Goal: Information Seeking & Learning: Learn about a topic

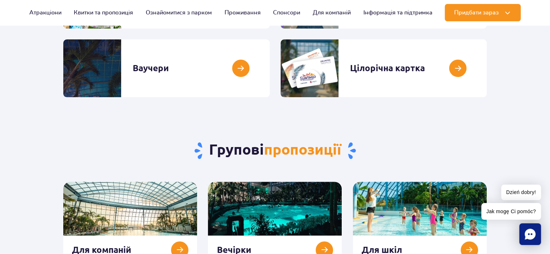
scroll to position [109, 0]
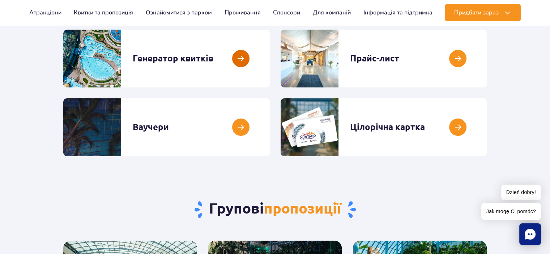
click at [270, 59] on link at bounding box center [270, 59] width 0 height 58
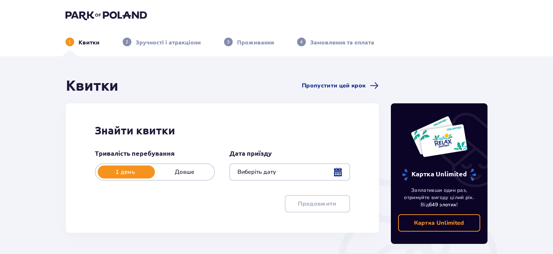
click at [182, 170] on p "Довше" at bounding box center [184, 172] width 59 height 8
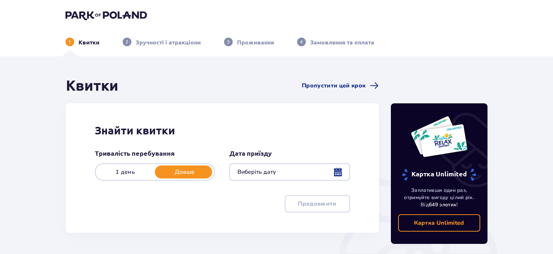
click at [135, 173] on p "1 день" at bounding box center [125, 172] width 59 height 8
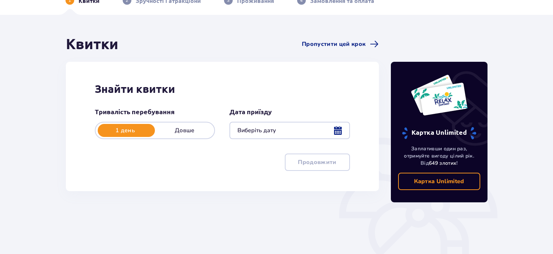
scroll to position [72, 0]
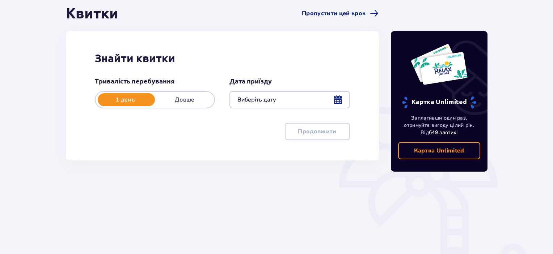
click at [312, 102] on div at bounding box center [289, 99] width 120 height 17
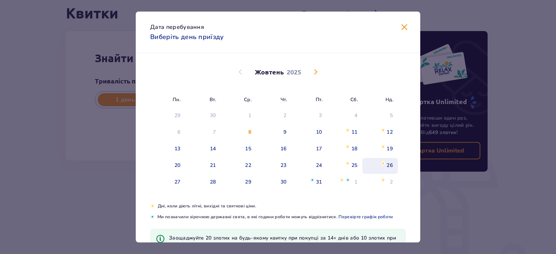
click at [387, 164] on div "26" at bounding box center [390, 165] width 6 height 7
type input "26.10.25"
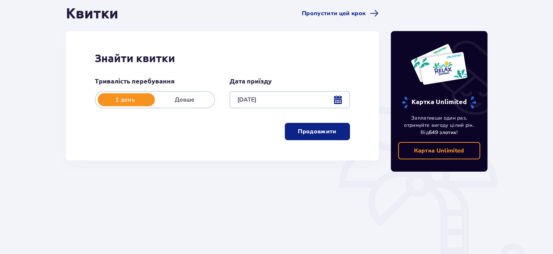
click at [302, 129] on p "Продовжити" at bounding box center [317, 132] width 38 height 8
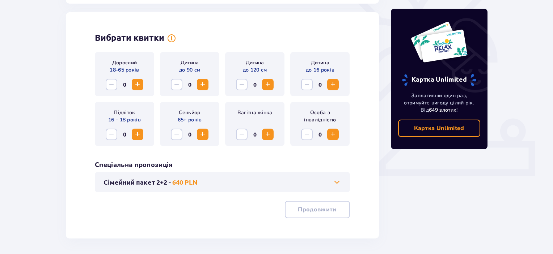
scroll to position [201, 0]
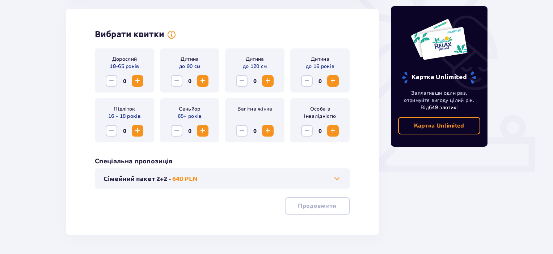
click at [139, 82] on span "Збільшити" at bounding box center [137, 81] width 9 height 9
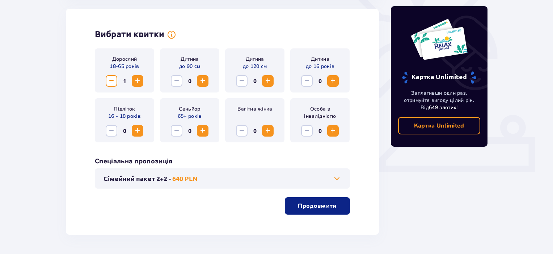
click at [137, 134] on span "Збільшити" at bounding box center [137, 131] width 9 height 9
click at [186, 178] on p "640 PLN" at bounding box center [184, 178] width 25 height 9
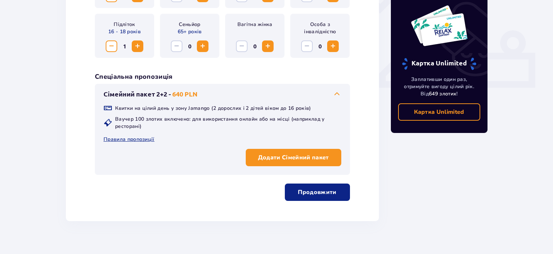
scroll to position [296, 0]
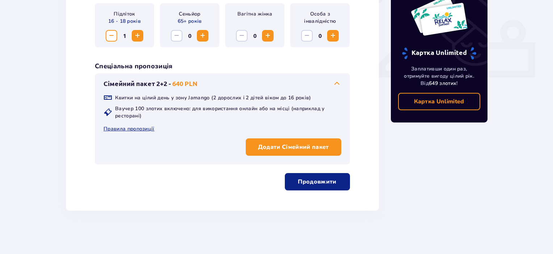
click at [313, 185] on p "Продовжити" at bounding box center [317, 182] width 38 height 8
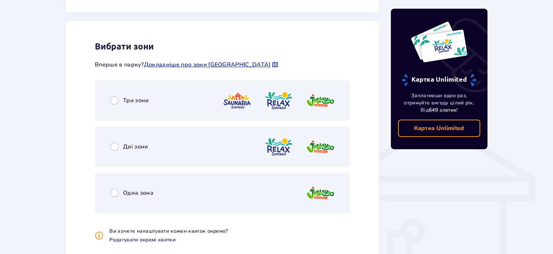
scroll to position [473, 0]
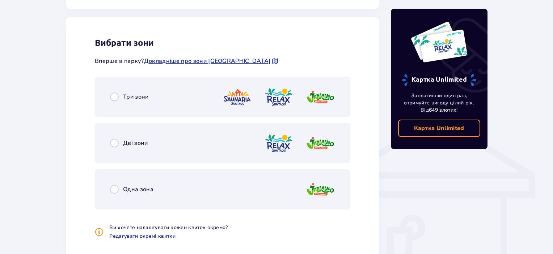
click at [138, 144] on span "Дві зони" at bounding box center [135, 143] width 25 height 8
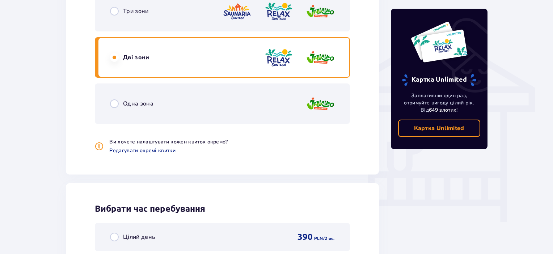
scroll to position [544, 0]
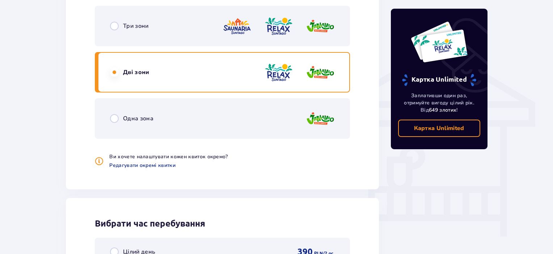
click at [126, 72] on span "Дві зони" at bounding box center [136, 72] width 26 height 8
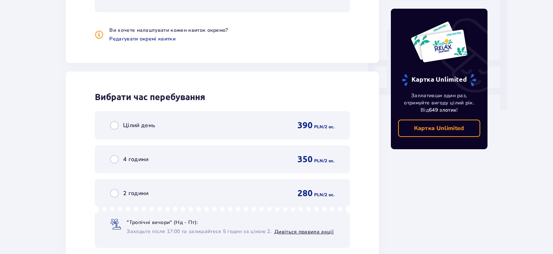
scroll to position [580, 0]
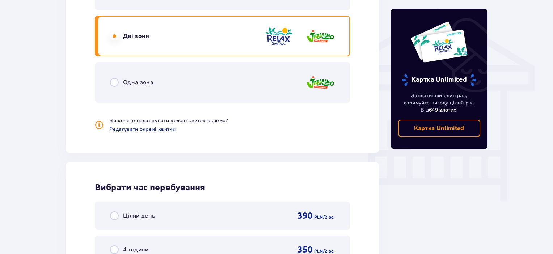
click at [133, 81] on span "Одна зона" at bounding box center [138, 83] width 30 height 8
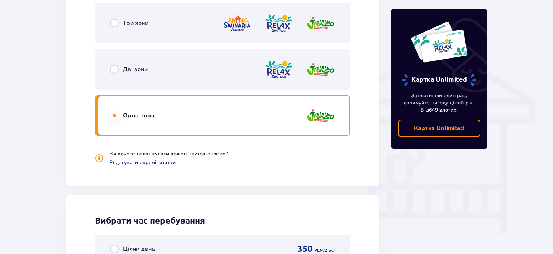
scroll to position [544, 0]
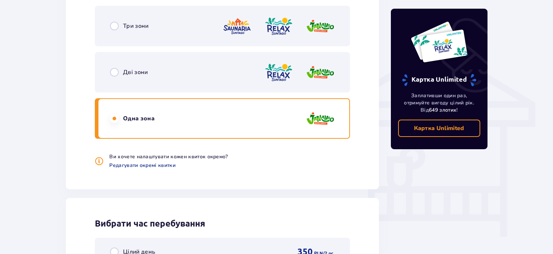
click at [128, 117] on span "Одна зона" at bounding box center [138, 119] width 31 height 8
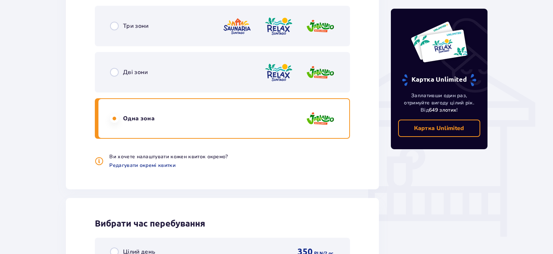
click at [138, 26] on span "Три зони" at bounding box center [136, 26] width 26 height 8
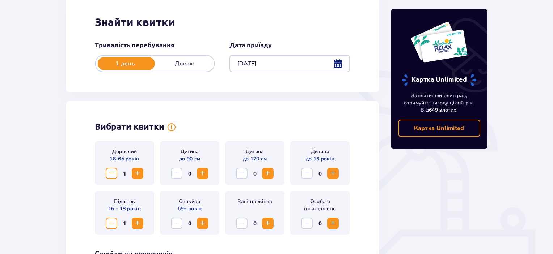
scroll to position [0, 0]
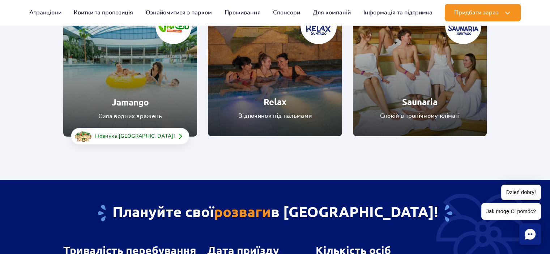
scroll to position [109, 0]
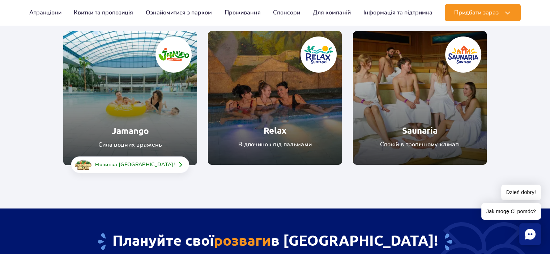
click at [149, 136] on link "Jamango" at bounding box center [130, 98] width 134 height 134
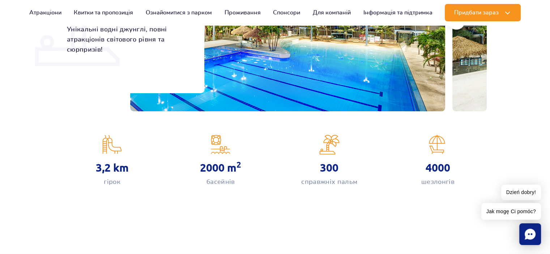
scroll to position [72, 0]
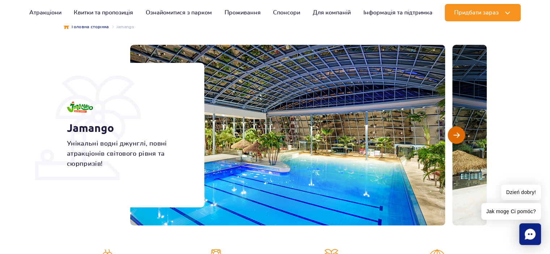
click at [459, 140] on button "Наступний слайд" at bounding box center [456, 135] width 17 height 17
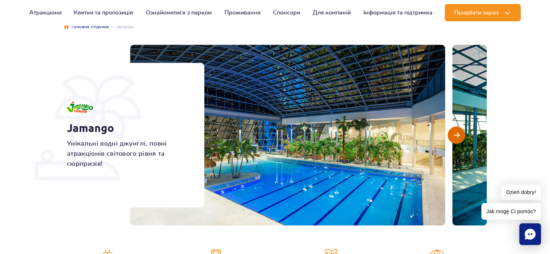
click at [459, 140] on button "Наступний слайд" at bounding box center [456, 135] width 17 height 17
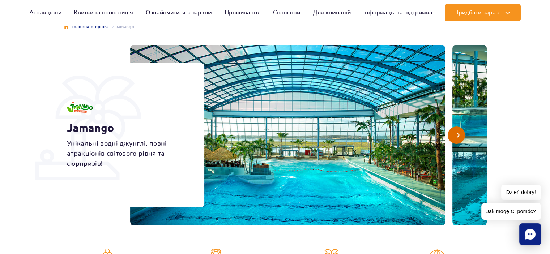
click at [459, 140] on button "Наступний слайд" at bounding box center [456, 135] width 17 height 17
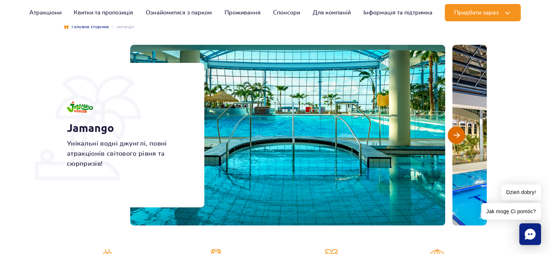
click at [459, 140] on button "Наступний слайд" at bounding box center [456, 135] width 17 height 17
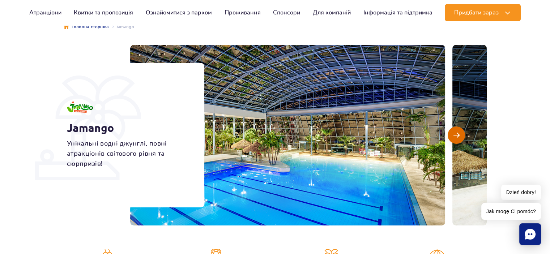
click at [459, 140] on button "Наступний слайд" at bounding box center [456, 135] width 17 height 17
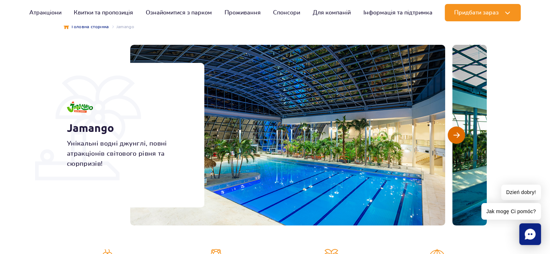
click at [459, 140] on button "Наступний слайд" at bounding box center [456, 135] width 17 height 17
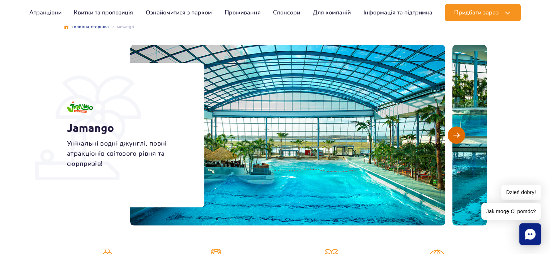
click at [459, 140] on button "Наступний слайд" at bounding box center [456, 135] width 17 height 17
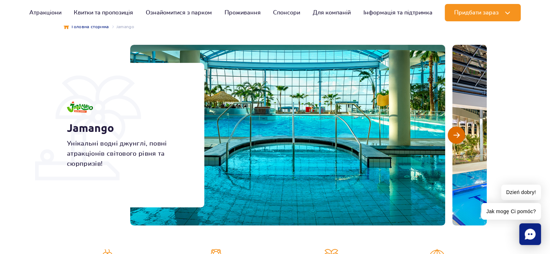
click at [459, 140] on button "Наступний слайд" at bounding box center [456, 135] width 17 height 17
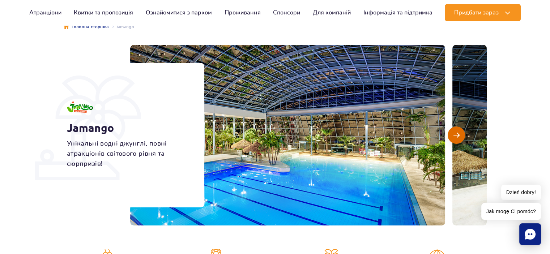
click at [459, 140] on button "Наступний слайд" at bounding box center [456, 135] width 17 height 17
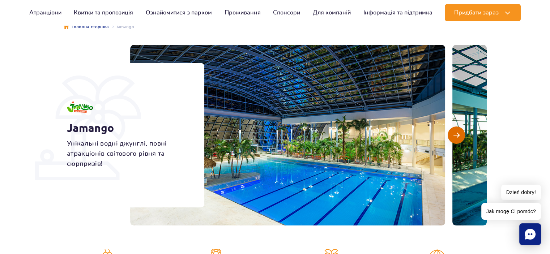
click at [459, 140] on button "Наступний слайд" at bounding box center [456, 135] width 17 height 17
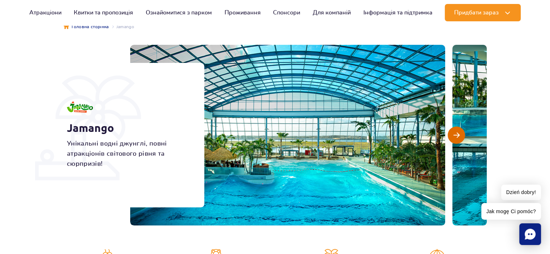
click at [459, 140] on button "Наступний слайд" at bounding box center [456, 135] width 17 height 17
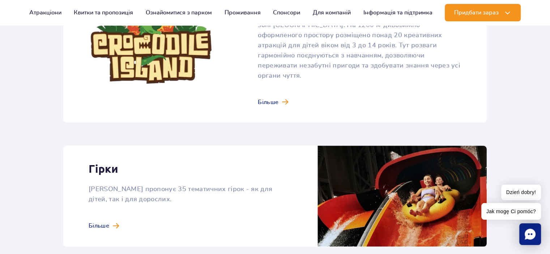
scroll to position [579, 0]
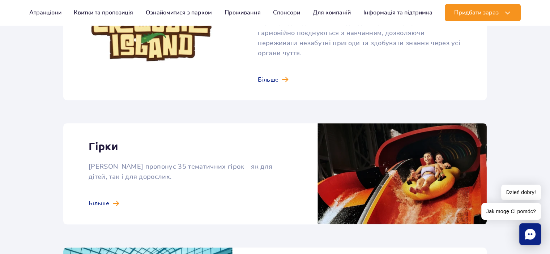
click at [112, 191] on link at bounding box center [275, 173] width 424 height 101
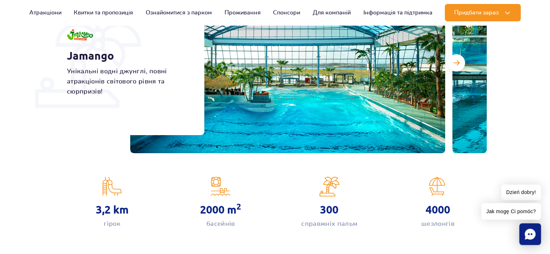
scroll to position [0, 0]
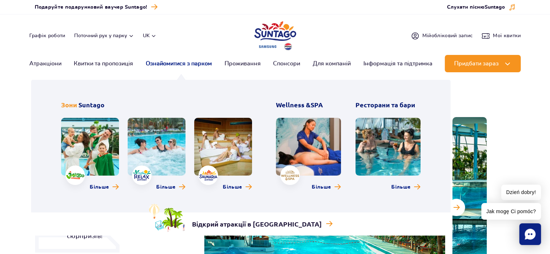
click at [171, 65] on link "Ознайомитися з парком" at bounding box center [179, 63] width 66 height 17
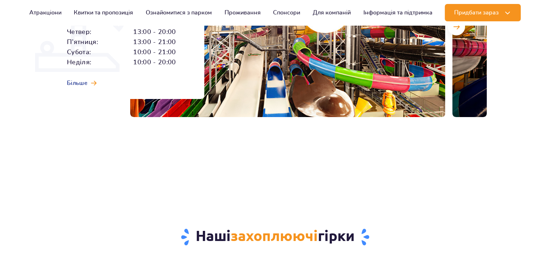
scroll to position [72, 0]
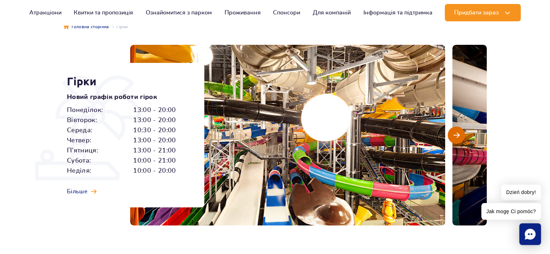
click at [459, 136] on span "Наступний слайд" at bounding box center [457, 135] width 6 height 7
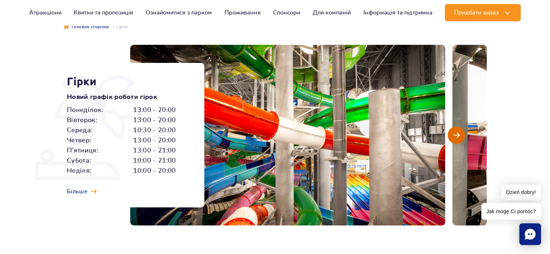
click at [459, 136] on span "Наступний слайд" at bounding box center [457, 135] width 6 height 7
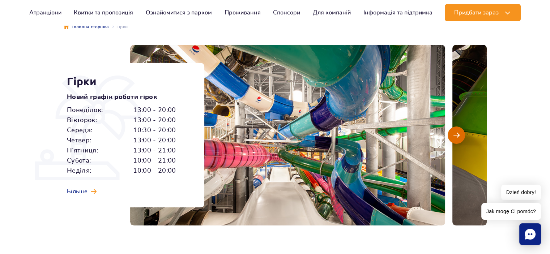
click at [459, 136] on span "Наступний слайд" at bounding box center [457, 135] width 6 height 7
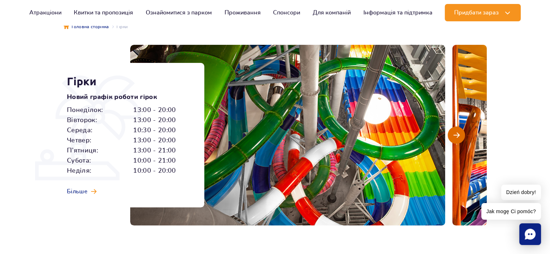
click at [459, 136] on span "Наступний слайд" at bounding box center [457, 135] width 6 height 7
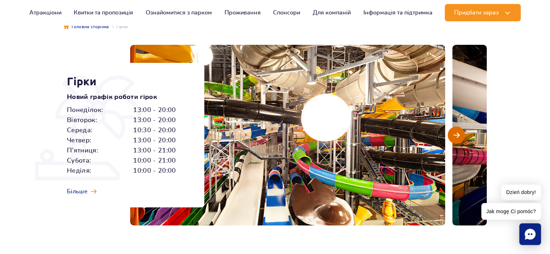
click at [459, 136] on span "Наступний слайд" at bounding box center [457, 135] width 6 height 7
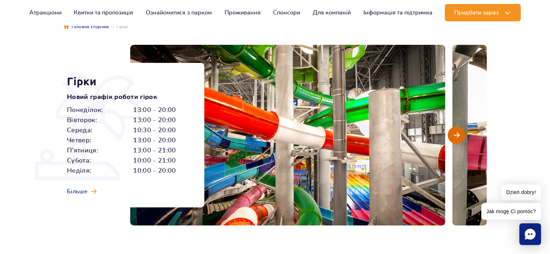
click at [459, 136] on span "Наступний слайд" at bounding box center [457, 135] width 6 height 7
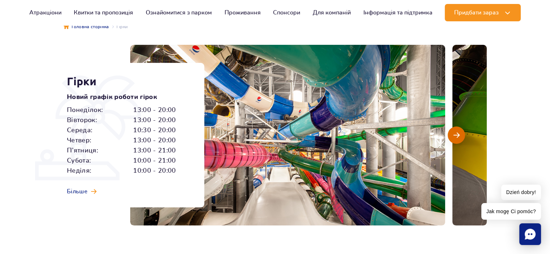
click at [459, 136] on span "Наступний слайд" at bounding box center [457, 135] width 6 height 7
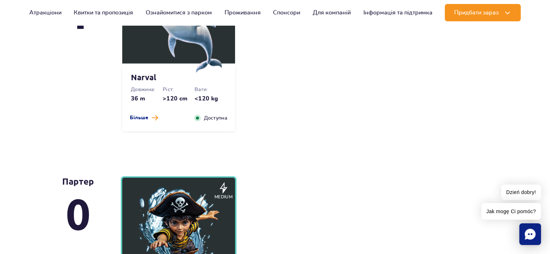
scroll to position [1918, 0]
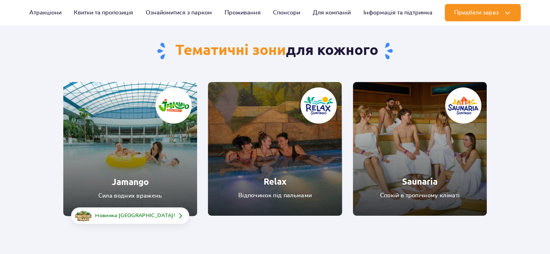
scroll to position [145, 0]
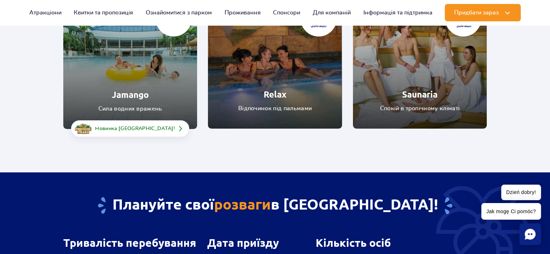
click at [274, 75] on link "Relax" at bounding box center [275, 62] width 134 height 134
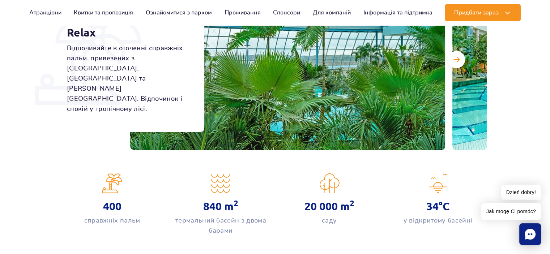
scroll to position [109, 0]
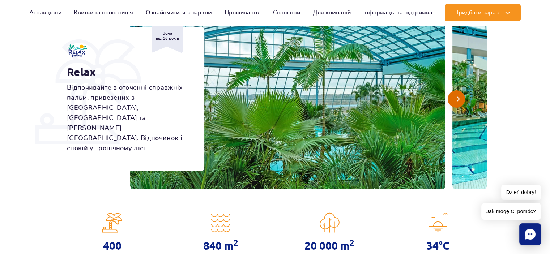
click at [457, 102] on span "Наступний слайд" at bounding box center [457, 99] width 6 height 7
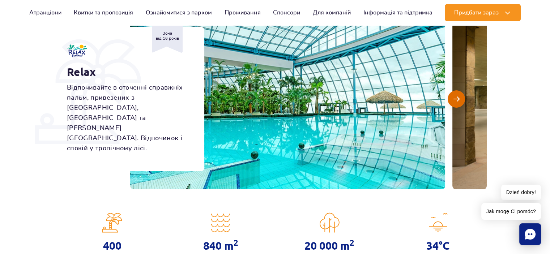
click at [457, 102] on span "Наступний слайд" at bounding box center [457, 99] width 6 height 7
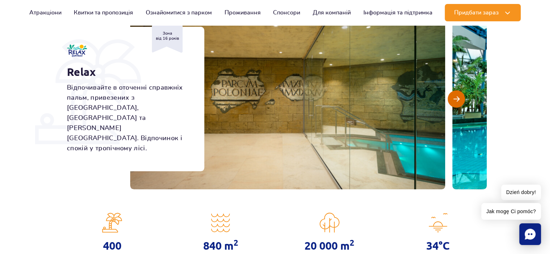
click at [456, 102] on button "Наступний слайд" at bounding box center [456, 98] width 17 height 17
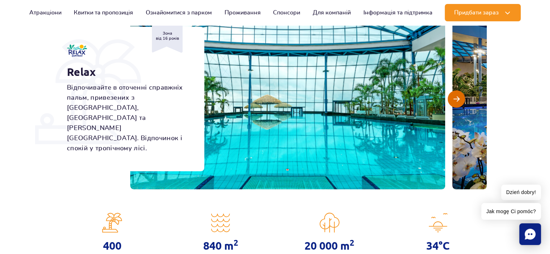
click at [456, 102] on button "Наступний слайд" at bounding box center [456, 98] width 17 height 17
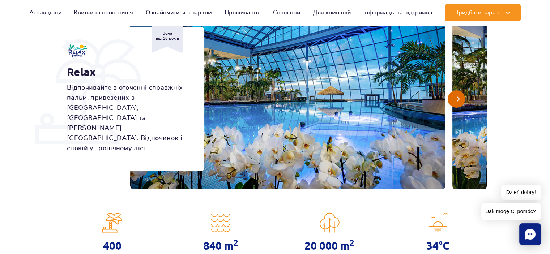
click at [456, 102] on button "Наступний слайд" at bounding box center [456, 98] width 17 height 17
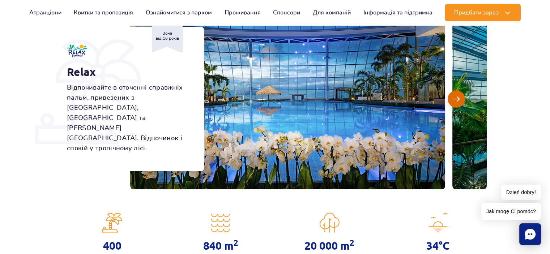
click at [456, 102] on button "Наступний слайд" at bounding box center [456, 98] width 17 height 17
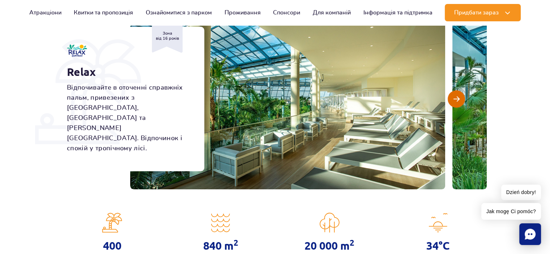
click at [456, 102] on button "Наступний слайд" at bounding box center [456, 98] width 17 height 17
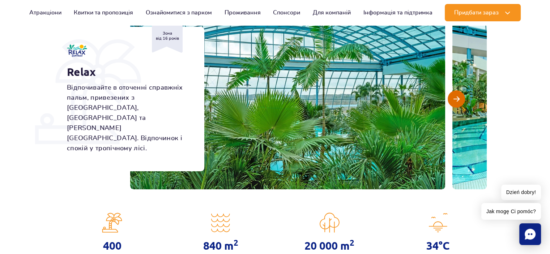
click at [457, 101] on span "Наступний слайд" at bounding box center [457, 99] width 6 height 7
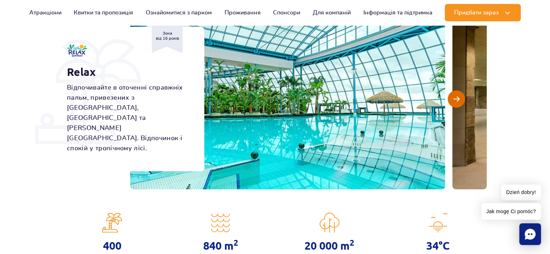
click at [457, 101] on span "Наступний слайд" at bounding box center [457, 99] width 6 height 7
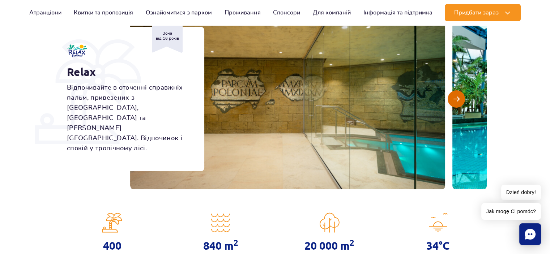
click at [457, 101] on span "Наступний слайд" at bounding box center [457, 99] width 6 height 7
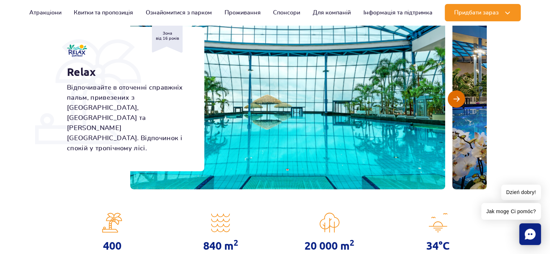
click at [457, 101] on span "Наступний слайд" at bounding box center [457, 99] width 6 height 7
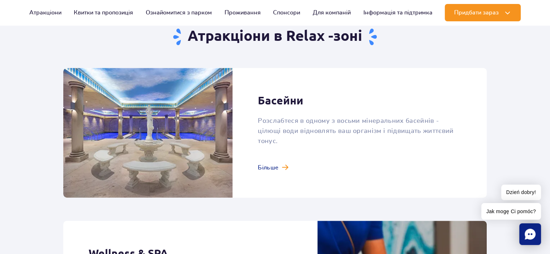
scroll to position [507, 0]
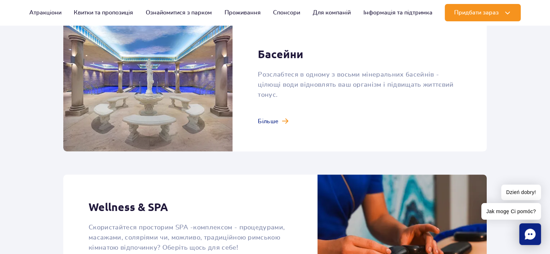
click at [267, 115] on link at bounding box center [275, 87] width 424 height 130
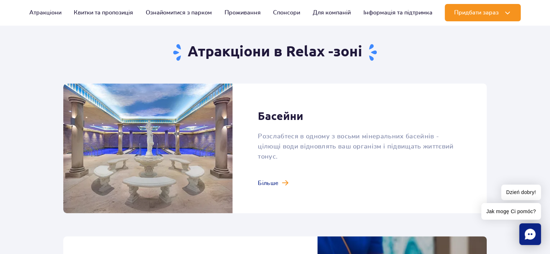
scroll to position [615, 0]
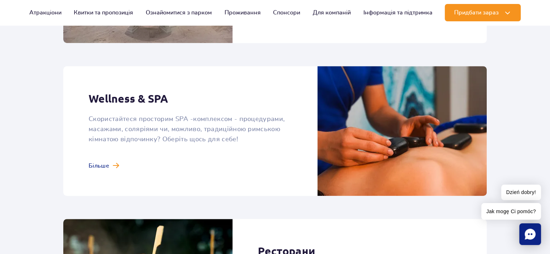
click at [113, 166] on link at bounding box center [275, 131] width 424 height 130
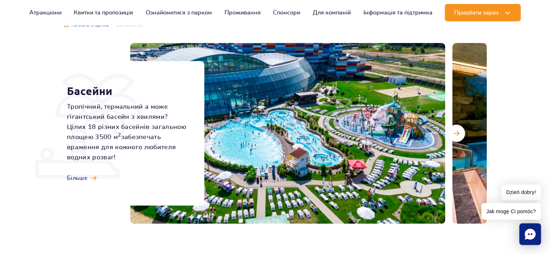
scroll to position [109, 0]
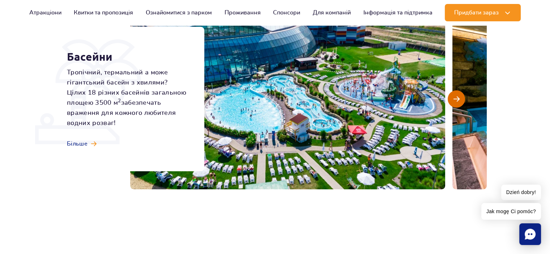
click at [457, 96] on span "Наступний слайд" at bounding box center [457, 99] width 6 height 7
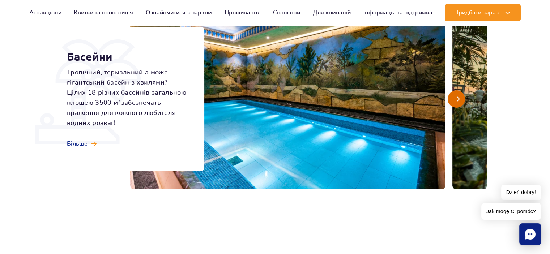
click at [457, 97] on span "Наступний слайд" at bounding box center [457, 99] width 6 height 7
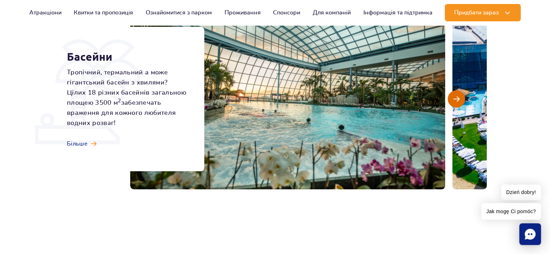
click at [457, 97] on span "Наступний слайд" at bounding box center [457, 99] width 6 height 7
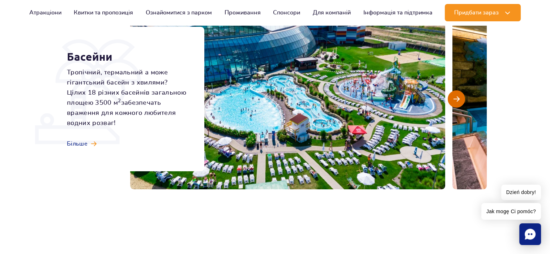
click at [457, 97] on span "Наступний слайд" at bounding box center [457, 99] width 6 height 7
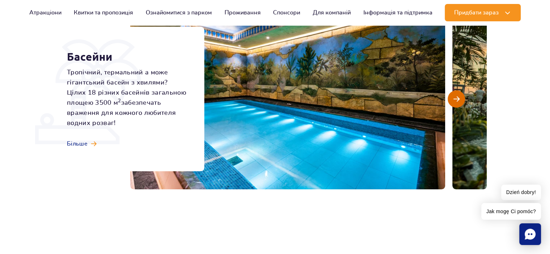
click at [457, 97] on span "Наступний слайд" at bounding box center [457, 99] width 6 height 7
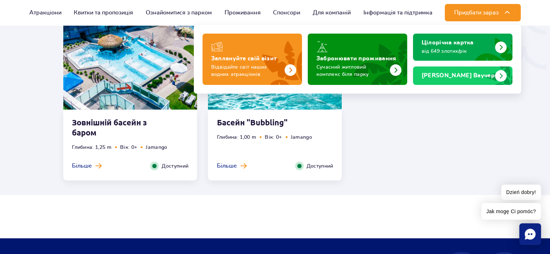
scroll to position [1194, 0]
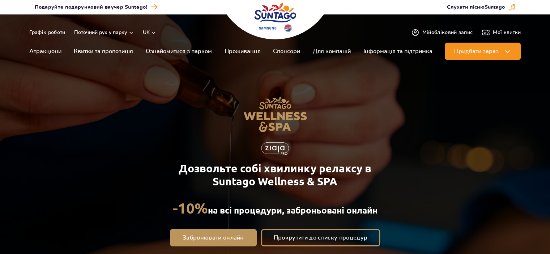
drag, startPoint x: 0, startPoint y: 0, endPoint x: 403, endPoint y: 127, distance: 422.7
click at [403, 127] on div "Дозвольте собі хвилинку релаксу в Suntago Wellness & SPA -10% на всі процедури,…" at bounding box center [275, 171] width 465 height 199
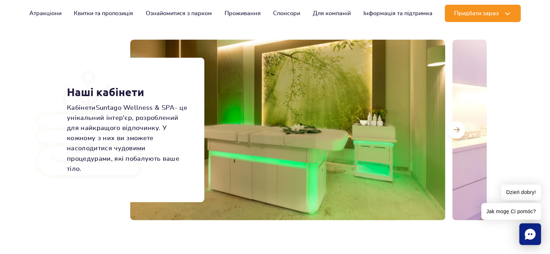
scroll to position [1194, 0]
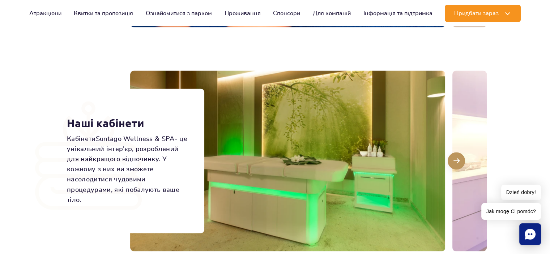
click at [457, 162] on span at bounding box center [457, 161] width 6 height 7
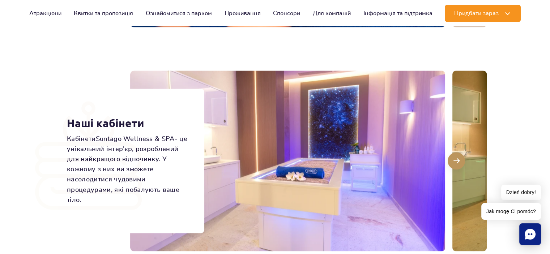
click at [457, 162] on span at bounding box center [457, 161] width 6 height 7
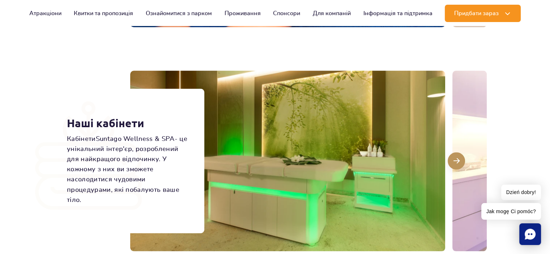
click at [457, 162] on span at bounding box center [457, 161] width 6 height 7
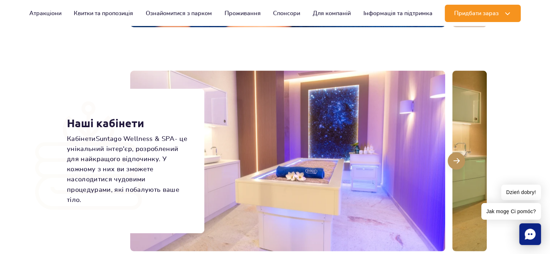
click at [457, 162] on span at bounding box center [457, 161] width 6 height 7
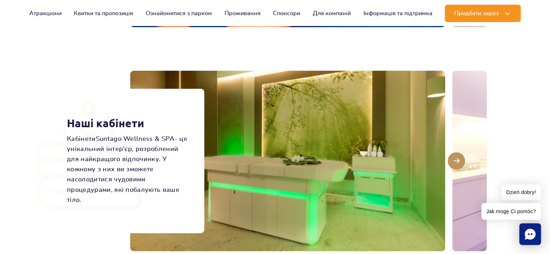
click at [457, 162] on span at bounding box center [457, 161] width 6 height 7
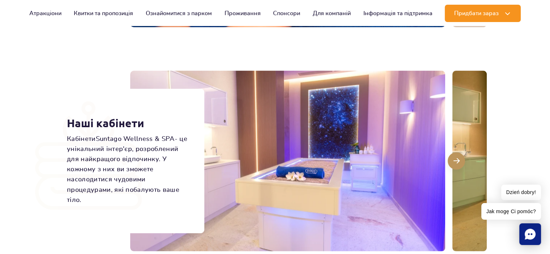
click at [457, 162] on span at bounding box center [457, 161] width 6 height 7
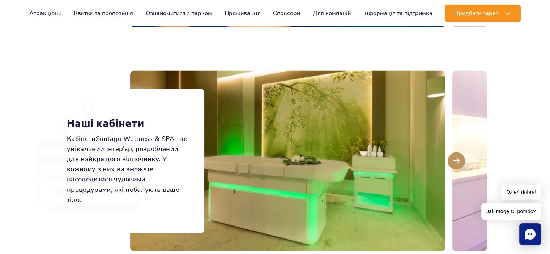
click at [457, 162] on span at bounding box center [457, 161] width 6 height 7
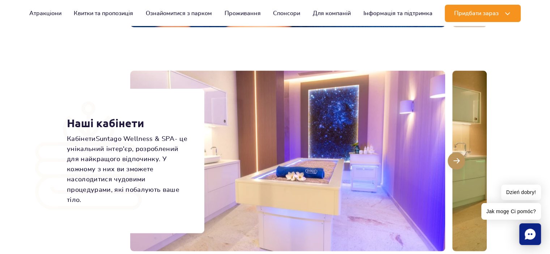
click at [457, 162] on span at bounding box center [457, 161] width 6 height 7
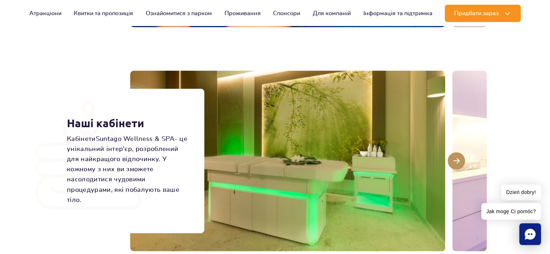
click at [457, 162] on span at bounding box center [457, 161] width 6 height 7
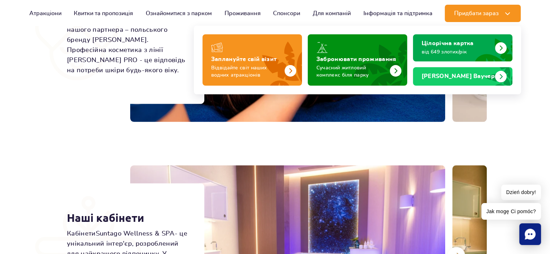
scroll to position [1086, 0]
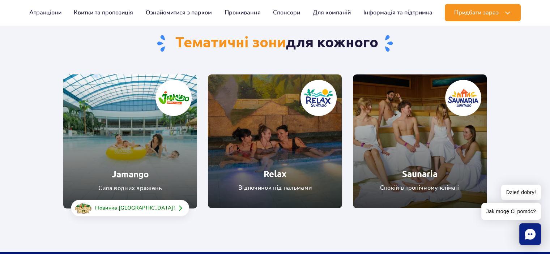
scroll to position [72, 0]
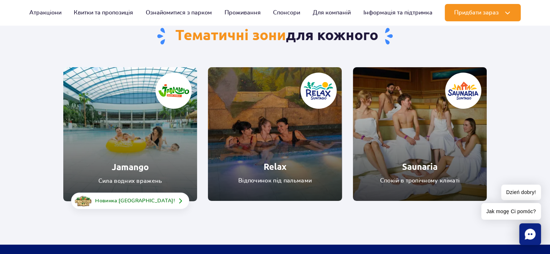
click at [173, 140] on link "Jamango" at bounding box center [130, 134] width 134 height 134
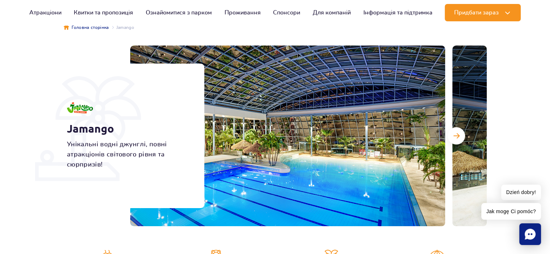
scroll to position [109, 0]
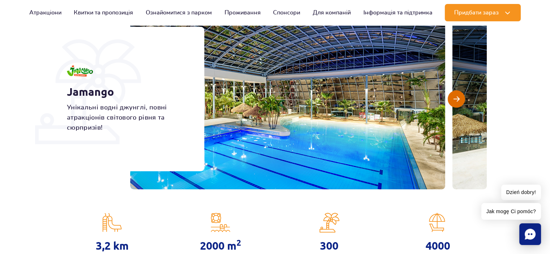
click at [455, 102] on span "Наступний слайд" at bounding box center [457, 99] width 6 height 7
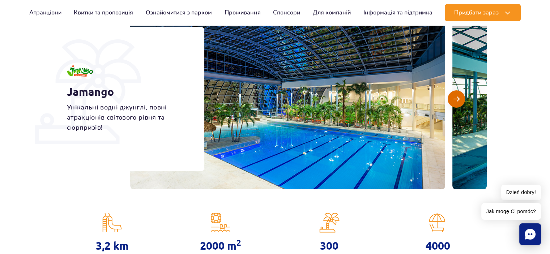
click at [457, 100] on span "Наступний слайд" at bounding box center [457, 99] width 6 height 7
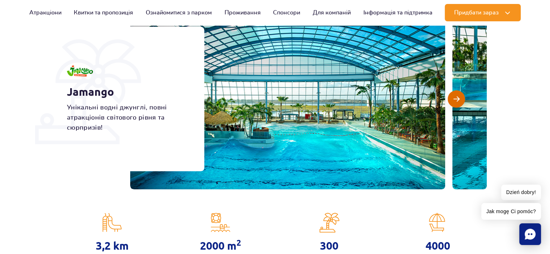
click at [457, 100] on span "Наступний слайд" at bounding box center [457, 99] width 6 height 7
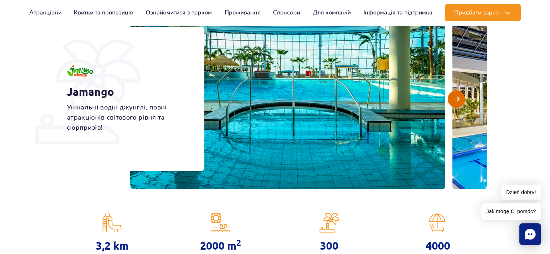
click at [457, 100] on span "Наступний слайд" at bounding box center [457, 99] width 6 height 7
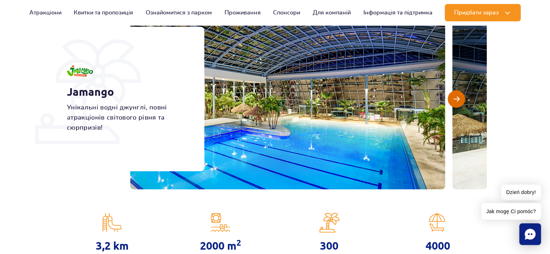
click at [457, 100] on span "Наступний слайд" at bounding box center [457, 99] width 6 height 7
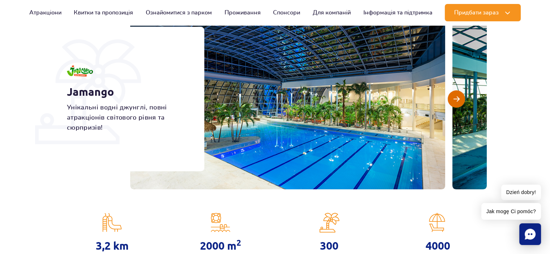
click at [457, 100] on span "Наступний слайд" at bounding box center [457, 99] width 6 height 7
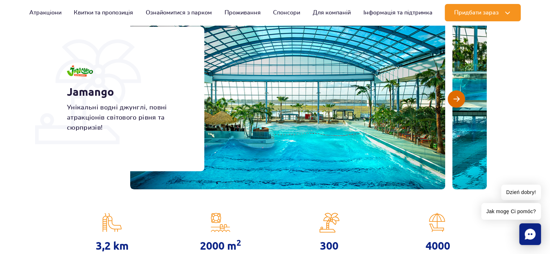
click at [457, 100] on span "Наступний слайд" at bounding box center [457, 99] width 6 height 7
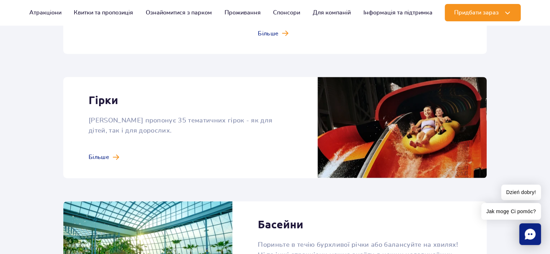
scroll to position [688, 0]
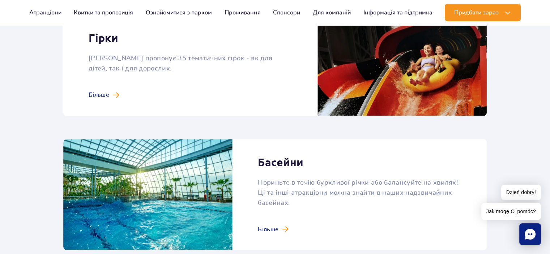
click at [106, 83] on link at bounding box center [275, 65] width 424 height 101
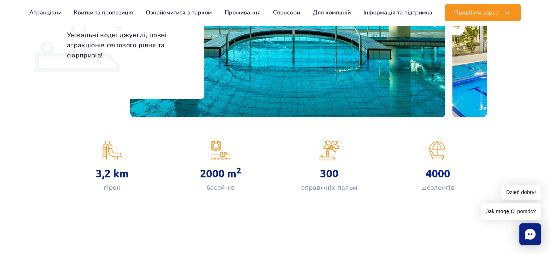
scroll to position [0, 0]
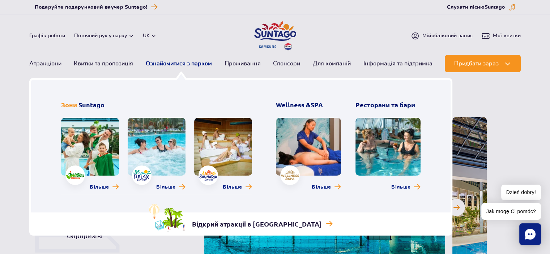
click at [175, 63] on link "Ознайомитися з парком" at bounding box center [179, 63] width 66 height 17
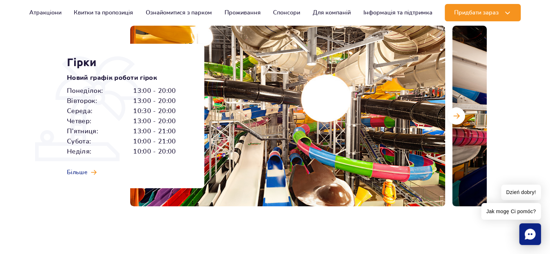
scroll to position [109, 0]
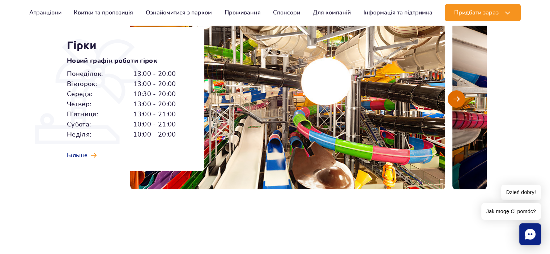
click at [458, 98] on span "Наступний слайд" at bounding box center [457, 99] width 6 height 7
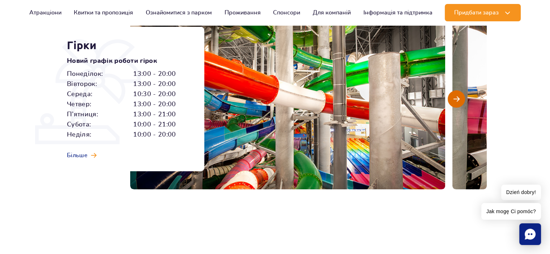
click at [458, 100] on span "Наступний слайд" at bounding box center [457, 99] width 6 height 7
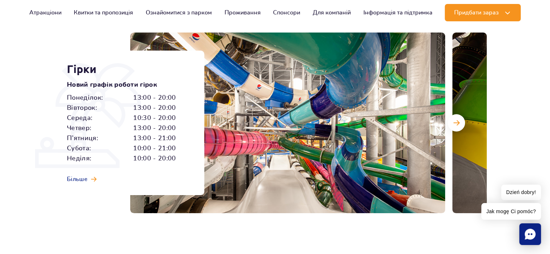
scroll to position [72, 0]
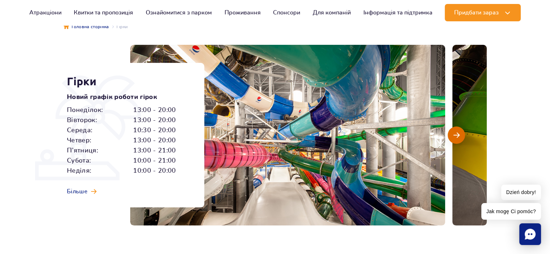
click at [456, 133] on span "Наступний слайд" at bounding box center [457, 135] width 6 height 7
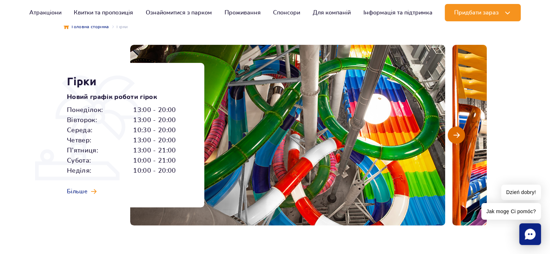
click at [456, 135] on span "Наступний слайд" at bounding box center [457, 135] width 6 height 7
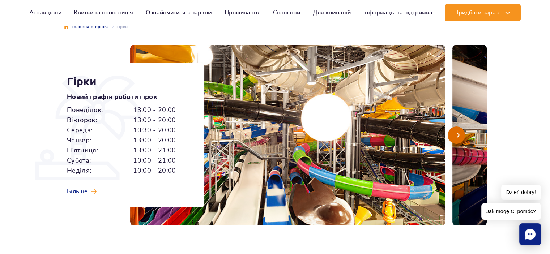
click at [456, 135] on span "Наступний слайд" at bounding box center [457, 135] width 6 height 7
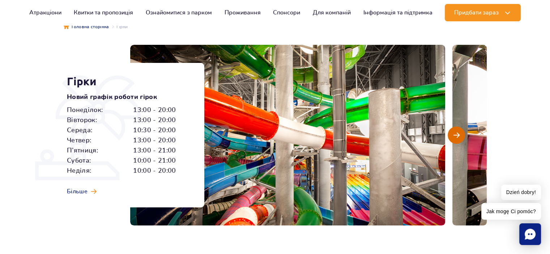
click at [456, 135] on span "Наступний слайд" at bounding box center [457, 135] width 6 height 7
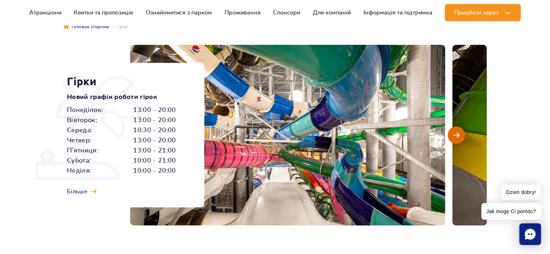
click at [456, 135] on span "Наступний слайд" at bounding box center [457, 135] width 6 height 7
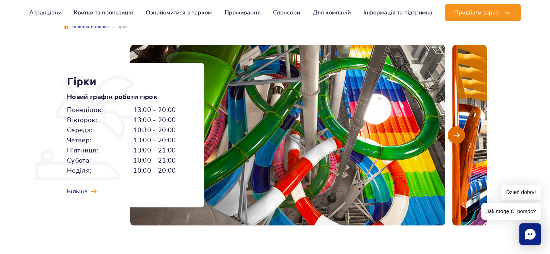
click at [456, 135] on span "Наступний слайд" at bounding box center [457, 135] width 6 height 7
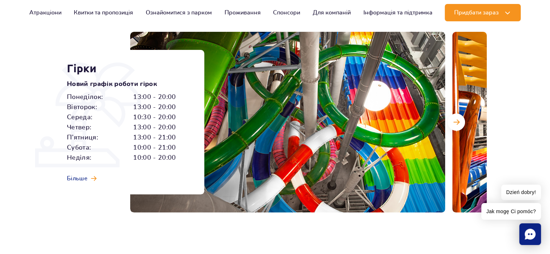
scroll to position [0, 0]
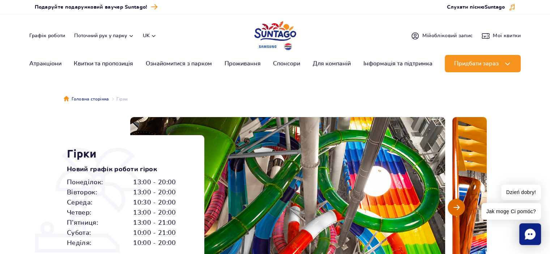
click at [458, 208] on span "Наступний слайд" at bounding box center [457, 207] width 6 height 7
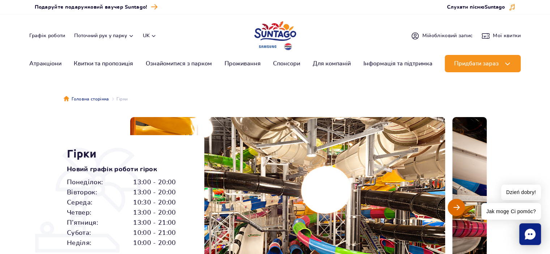
click at [458, 208] on span "Наступний слайд" at bounding box center [457, 207] width 6 height 7
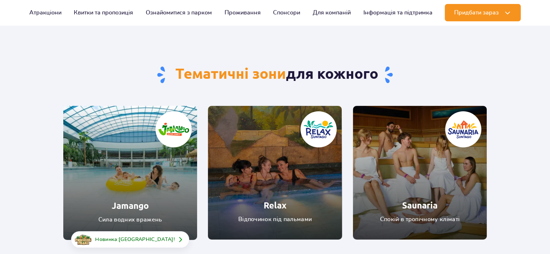
scroll to position [109, 0]
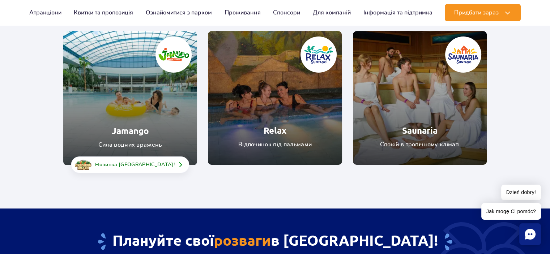
click at [303, 70] on link "Relax" at bounding box center [275, 98] width 134 height 134
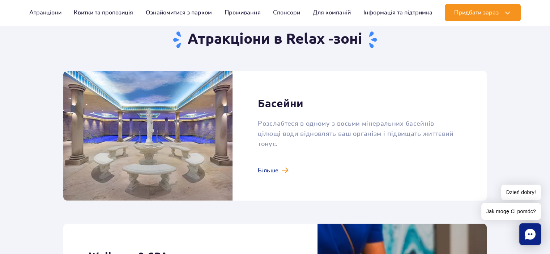
scroll to position [507, 0]
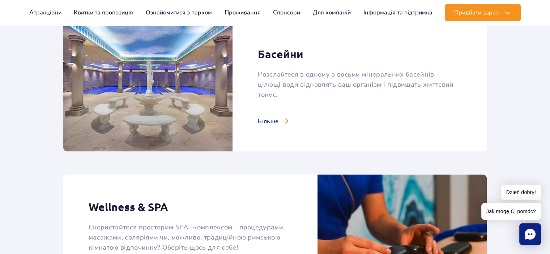
click at [271, 117] on link at bounding box center [275, 87] width 424 height 130
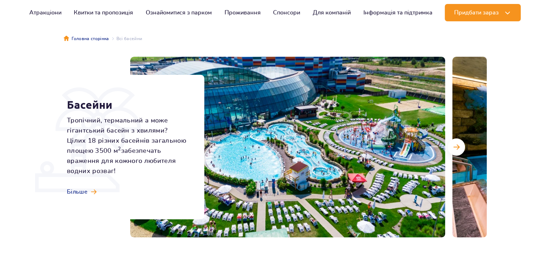
scroll to position [109, 0]
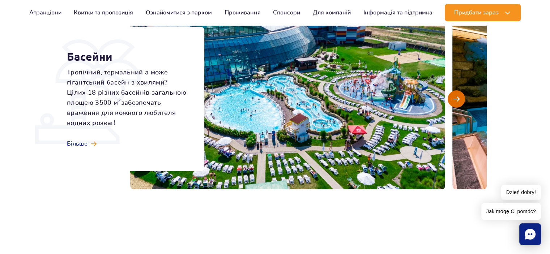
click at [457, 100] on span "Наступний слайд" at bounding box center [457, 99] width 6 height 7
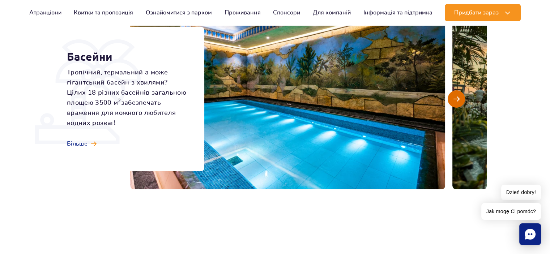
click at [457, 100] on span "Наступний слайд" at bounding box center [457, 99] width 6 height 7
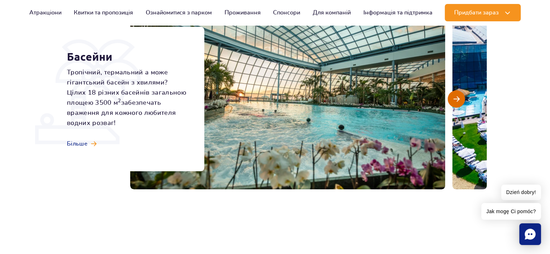
click at [455, 101] on span "Наступний слайд" at bounding box center [457, 99] width 6 height 7
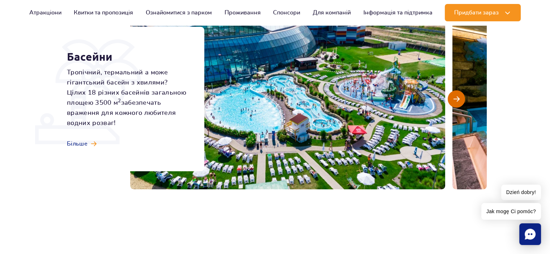
click at [455, 101] on span "Наступний слайд" at bounding box center [457, 99] width 6 height 7
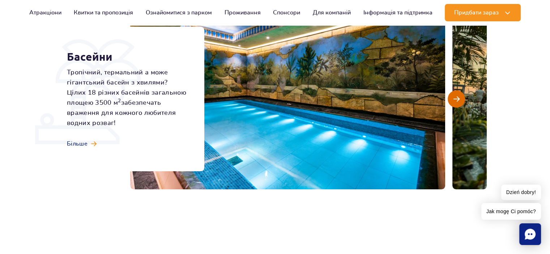
click at [455, 101] on span "Наступний слайд" at bounding box center [457, 99] width 6 height 7
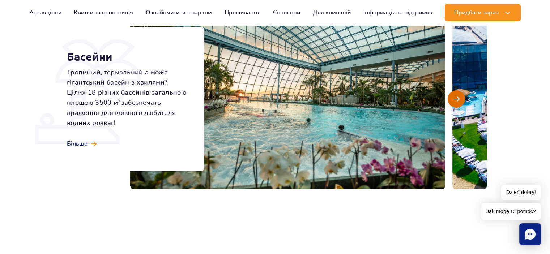
click at [455, 101] on span "Наступний слайд" at bounding box center [457, 99] width 6 height 7
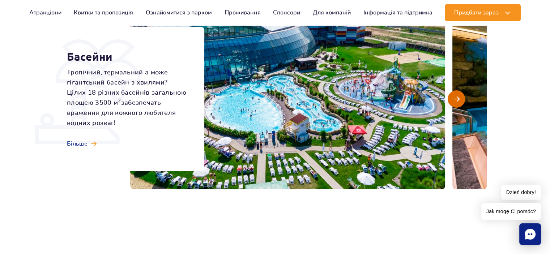
click at [455, 101] on span "Наступний слайд" at bounding box center [457, 99] width 6 height 7
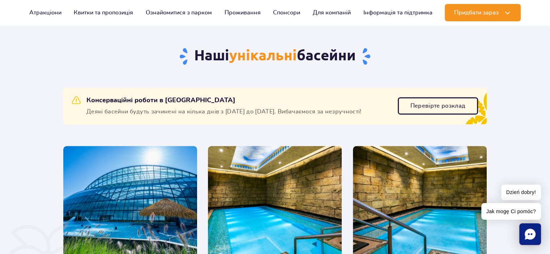
scroll to position [290, 0]
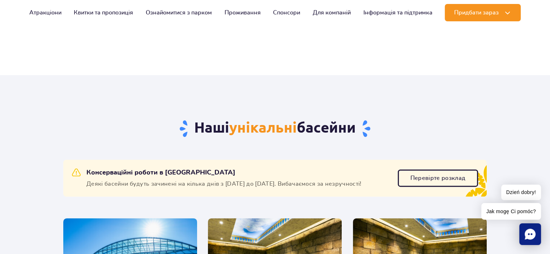
click at [423, 124] on h2 "Наші унікальні басейни" at bounding box center [275, 129] width 424 height 20
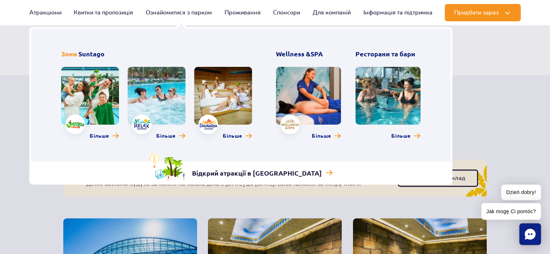
click at [225, 106] on link at bounding box center [223, 96] width 58 height 58
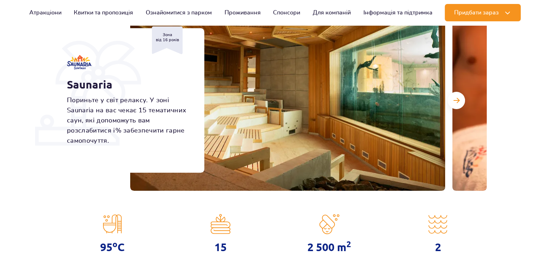
scroll to position [109, 0]
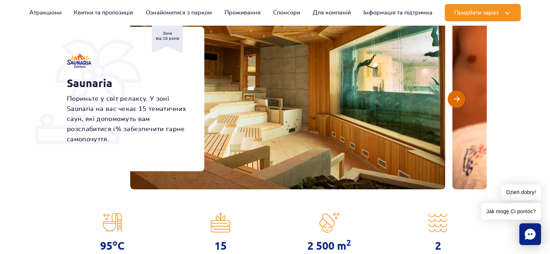
click at [455, 101] on span "Наступний слайд" at bounding box center [457, 99] width 6 height 7
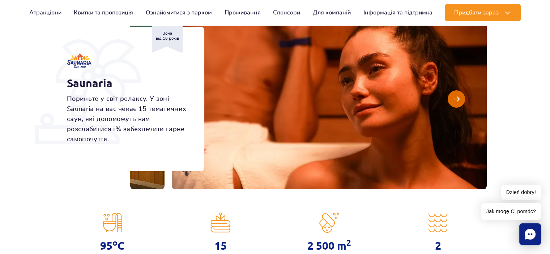
click at [455, 101] on span "Наступний слайд" at bounding box center [457, 99] width 6 height 7
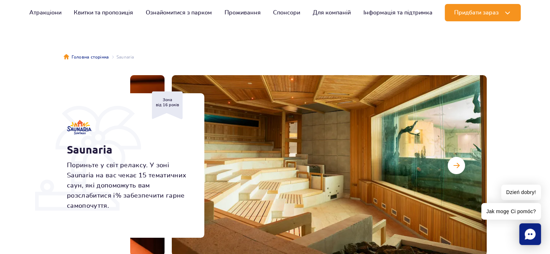
scroll to position [36, 0]
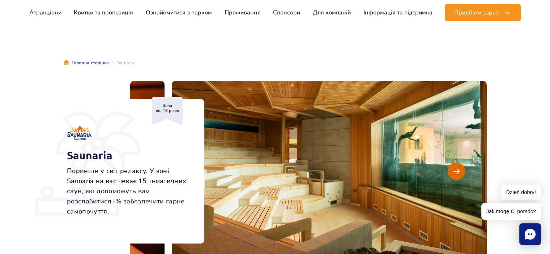
click at [461, 175] on button "Наступний слайд" at bounding box center [456, 171] width 17 height 17
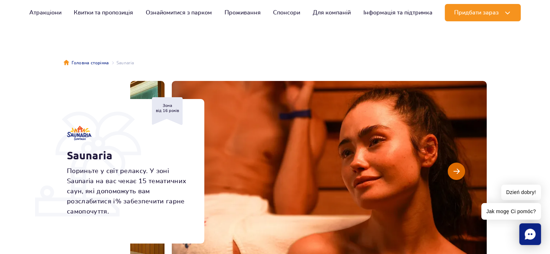
click at [460, 173] on button "Наступний слайд" at bounding box center [456, 171] width 17 height 17
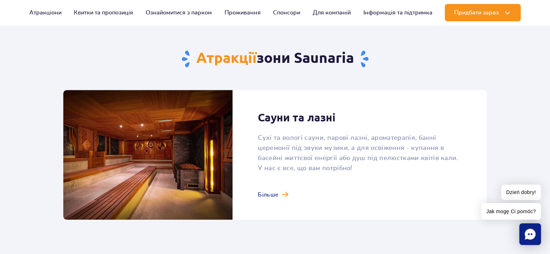
scroll to position [470, 0]
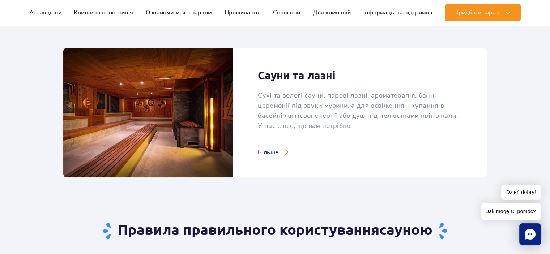
click at [262, 152] on link at bounding box center [275, 113] width 424 height 130
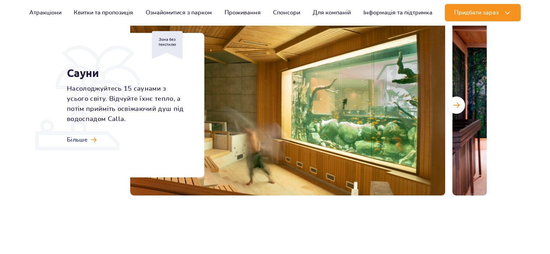
scroll to position [109, 0]
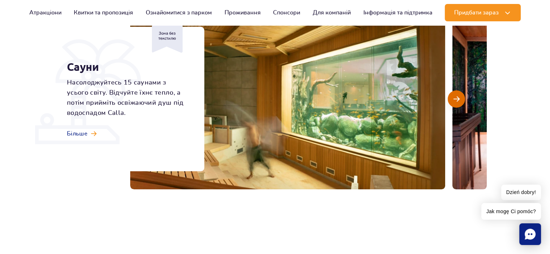
click at [456, 104] on button "Наступний слайд" at bounding box center [456, 98] width 17 height 17
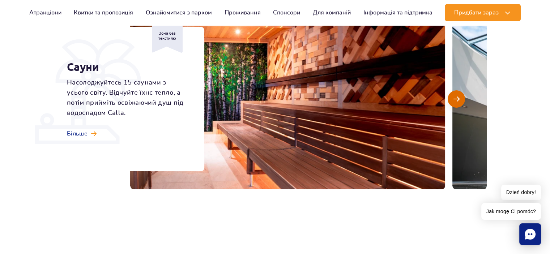
click at [456, 104] on button "Наступний слайд" at bounding box center [456, 98] width 17 height 17
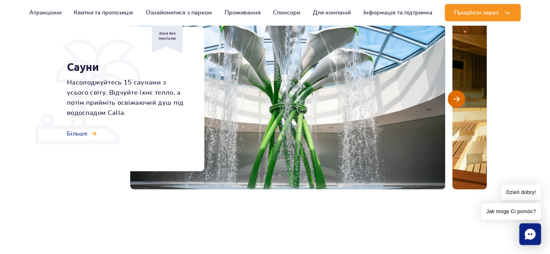
click at [456, 104] on button "Наступний слайд" at bounding box center [456, 98] width 17 height 17
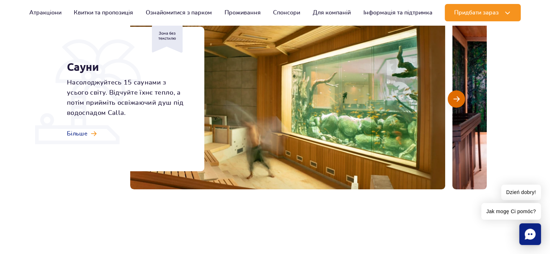
click at [456, 104] on button "Наступний слайд" at bounding box center [456, 98] width 17 height 17
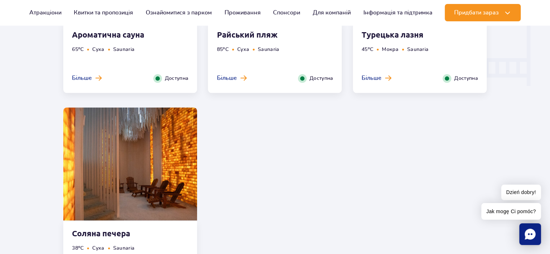
scroll to position [941, 0]
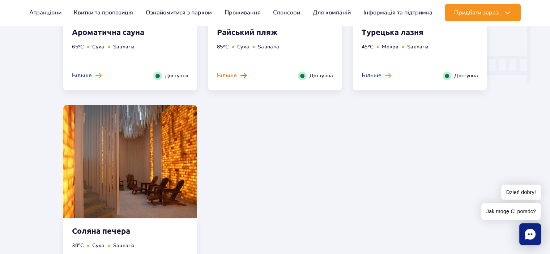
click at [229, 76] on span "Більше" at bounding box center [227, 76] width 20 height 8
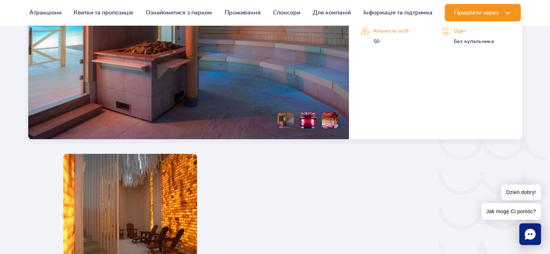
scroll to position [1113, 0]
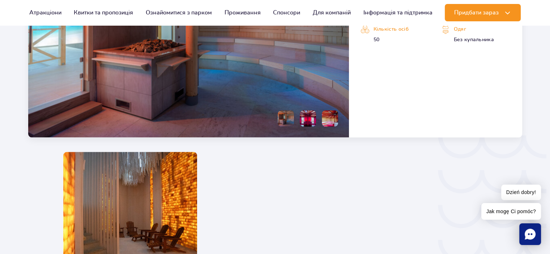
click at [303, 123] on li at bounding box center [308, 118] width 16 height 16
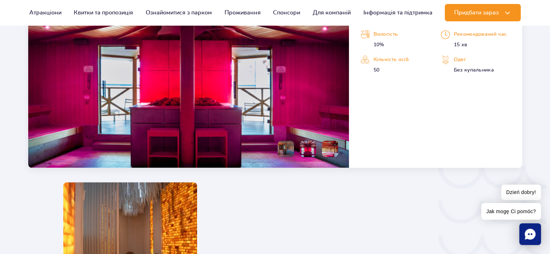
scroll to position [1041, 0]
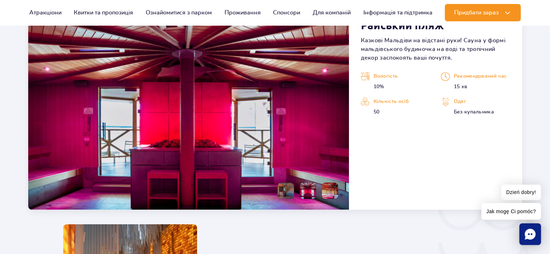
click at [334, 192] on li at bounding box center [330, 191] width 16 height 16
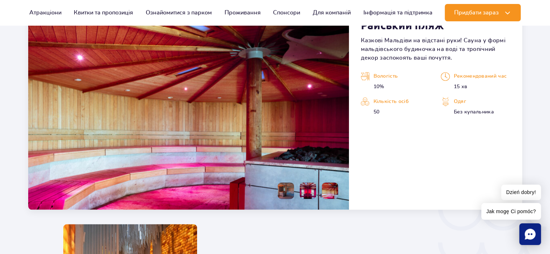
click at [334, 192] on img at bounding box center [330, 191] width 16 height 16
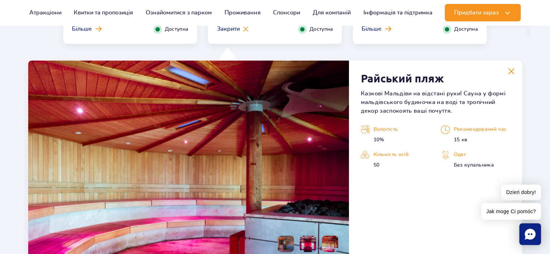
scroll to position [1005, 0]
